Goal: Find specific page/section: Find specific page/section

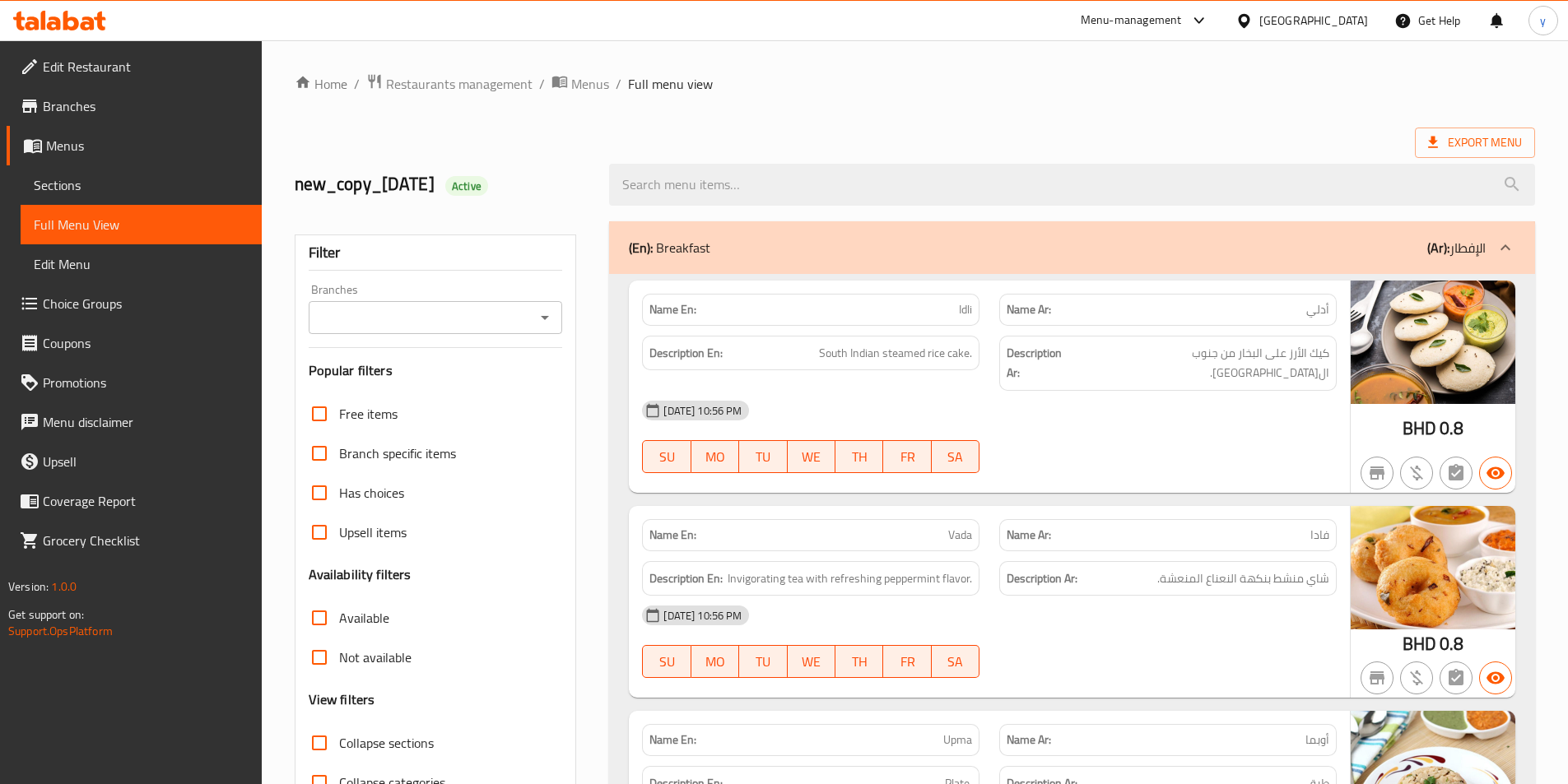
click at [1351, 23] on div "[GEOGRAPHIC_DATA]" at bounding box center [1314, 21] width 108 height 18
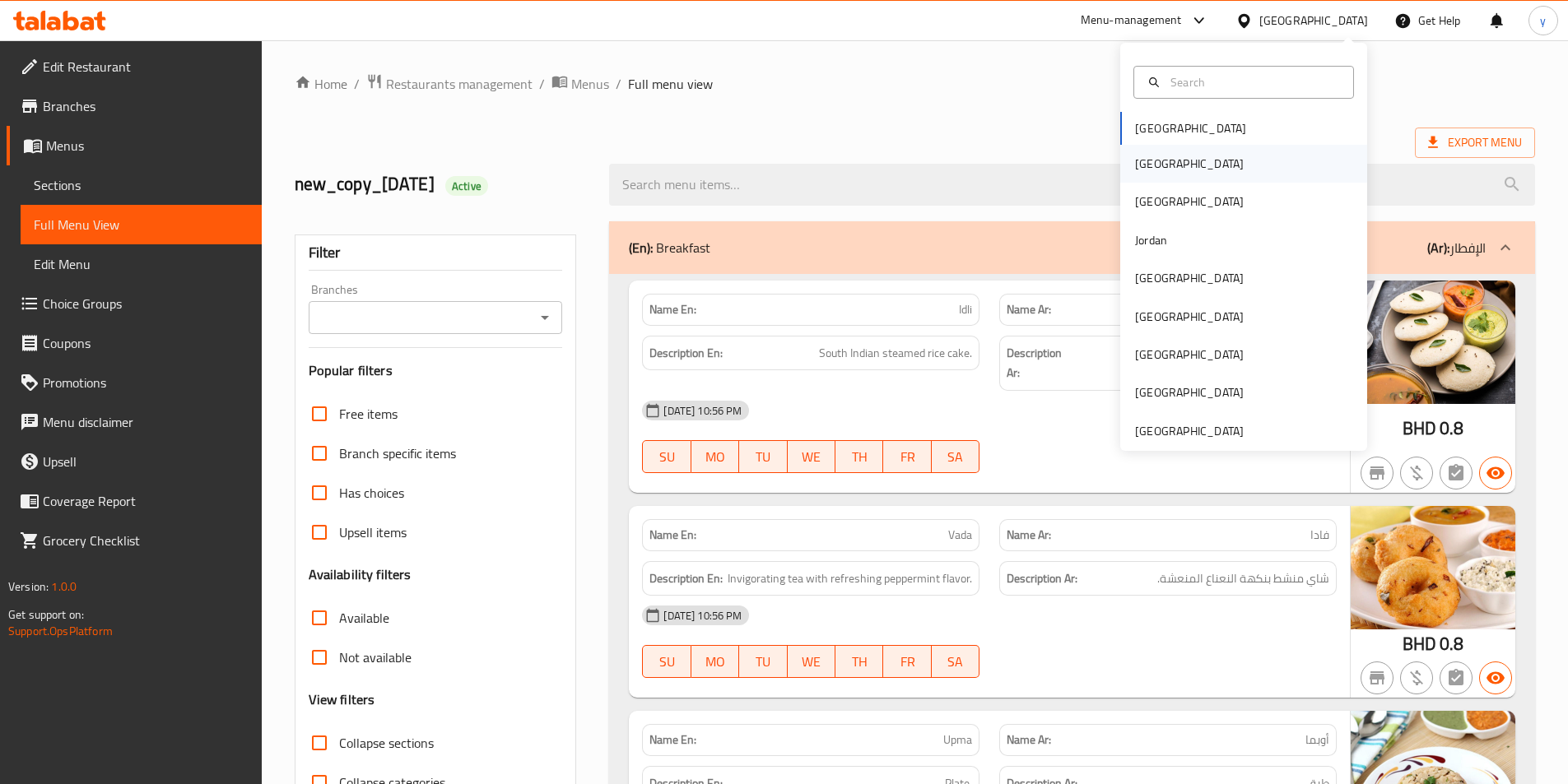
click at [1183, 171] on div "[GEOGRAPHIC_DATA]" at bounding box center [1244, 164] width 247 height 38
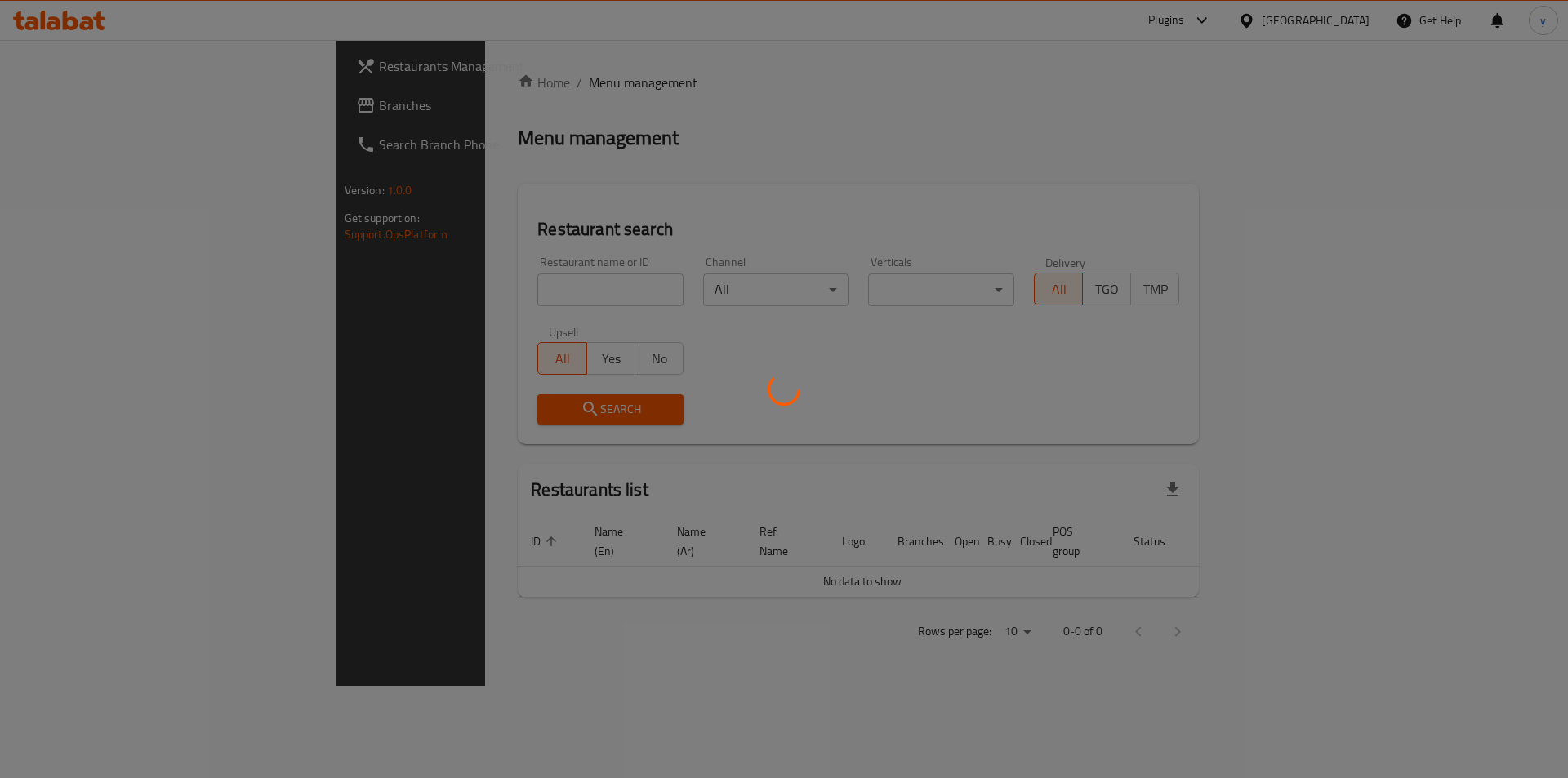
click at [1152, 159] on div at bounding box center [784, 389] width 1568 height 778
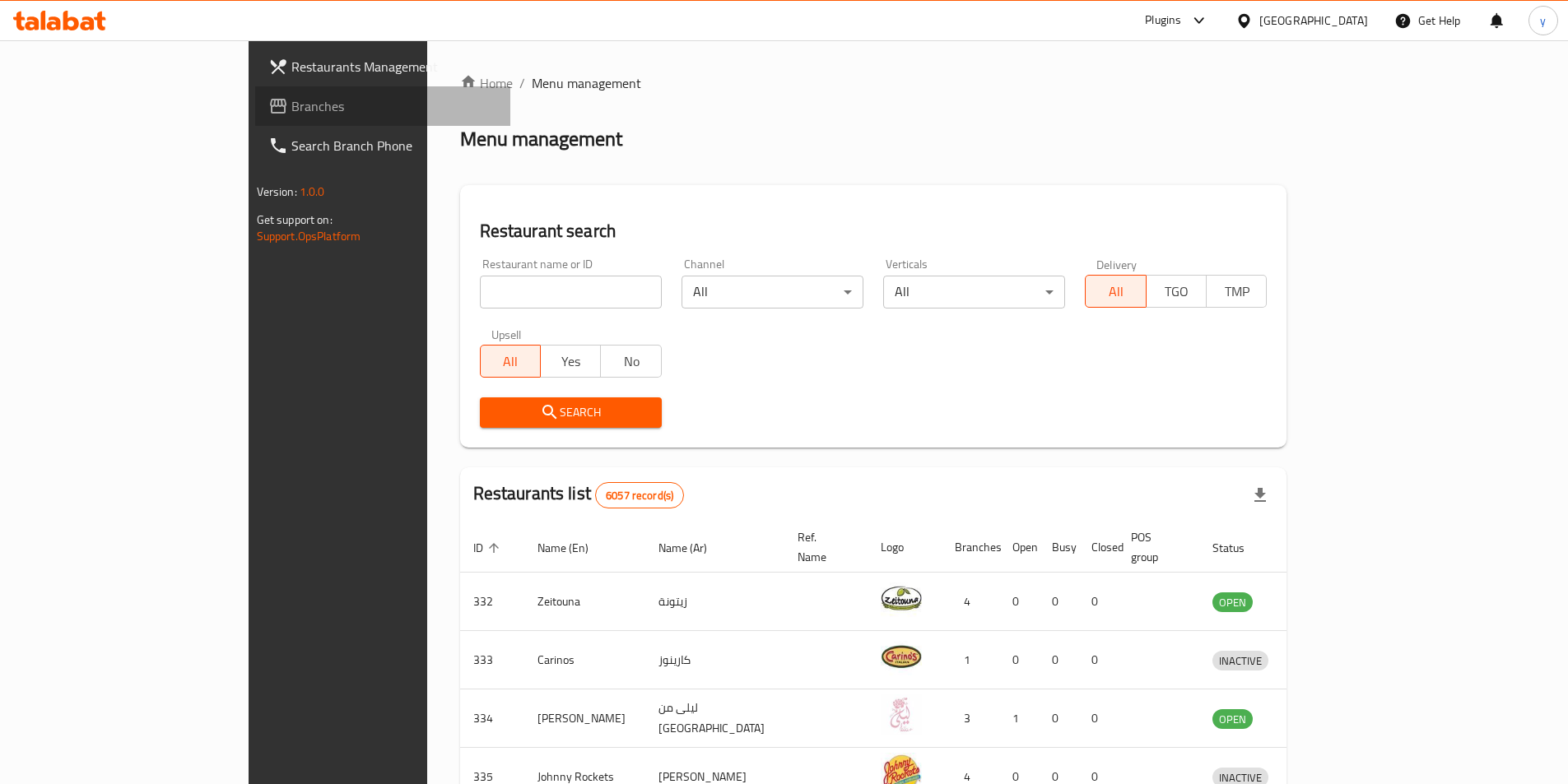
click at [255, 96] on link "Branches" at bounding box center [383, 106] width 255 height 40
click at [480, 293] on input "search" at bounding box center [571, 292] width 182 height 32
paste input "778850"
type input "778850"
click button "Search" at bounding box center [571, 413] width 182 height 31
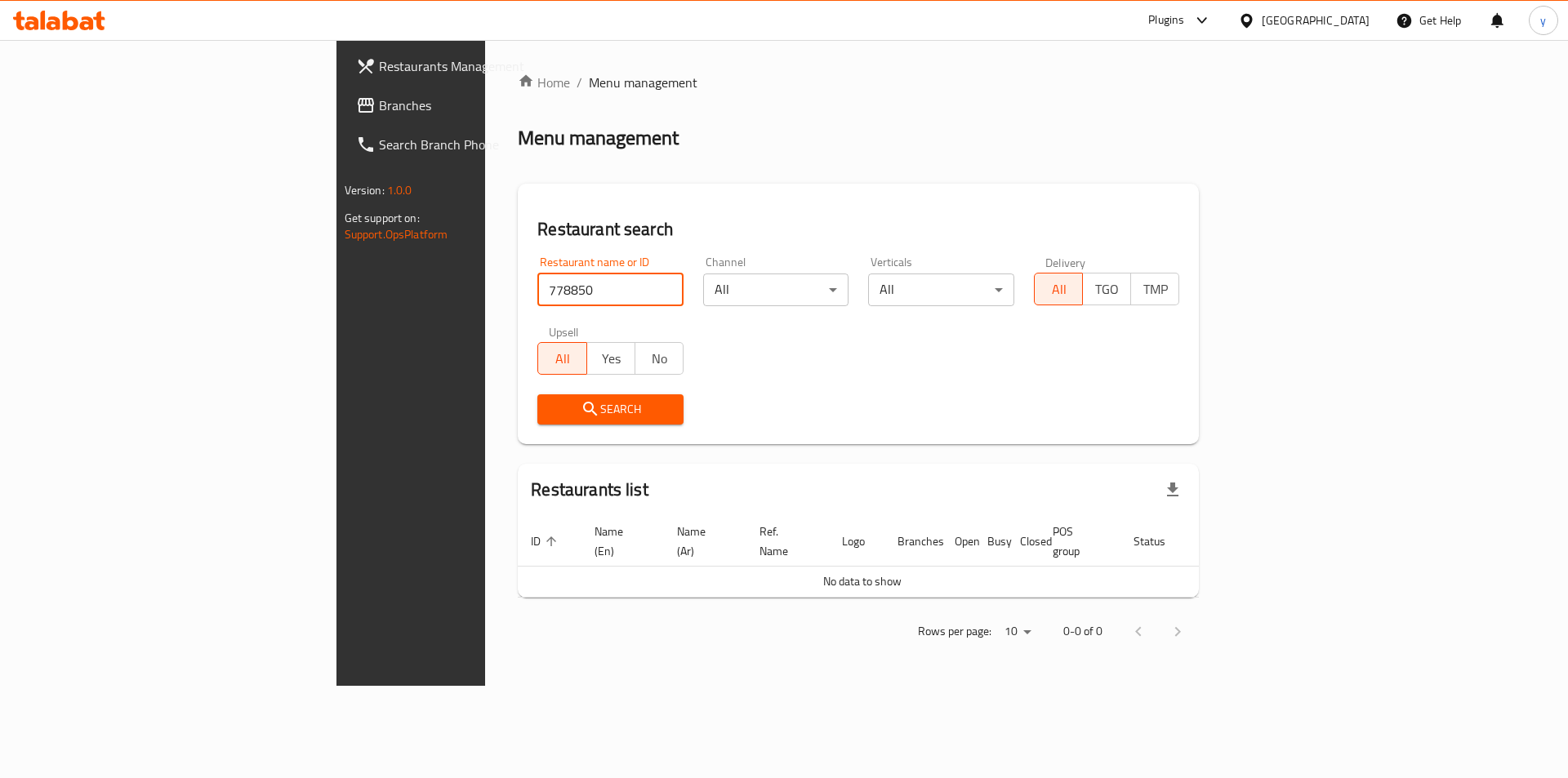
click at [379, 98] on span "Branches" at bounding box center [481, 106] width 207 height 20
